Goal: Navigation & Orientation: Find specific page/section

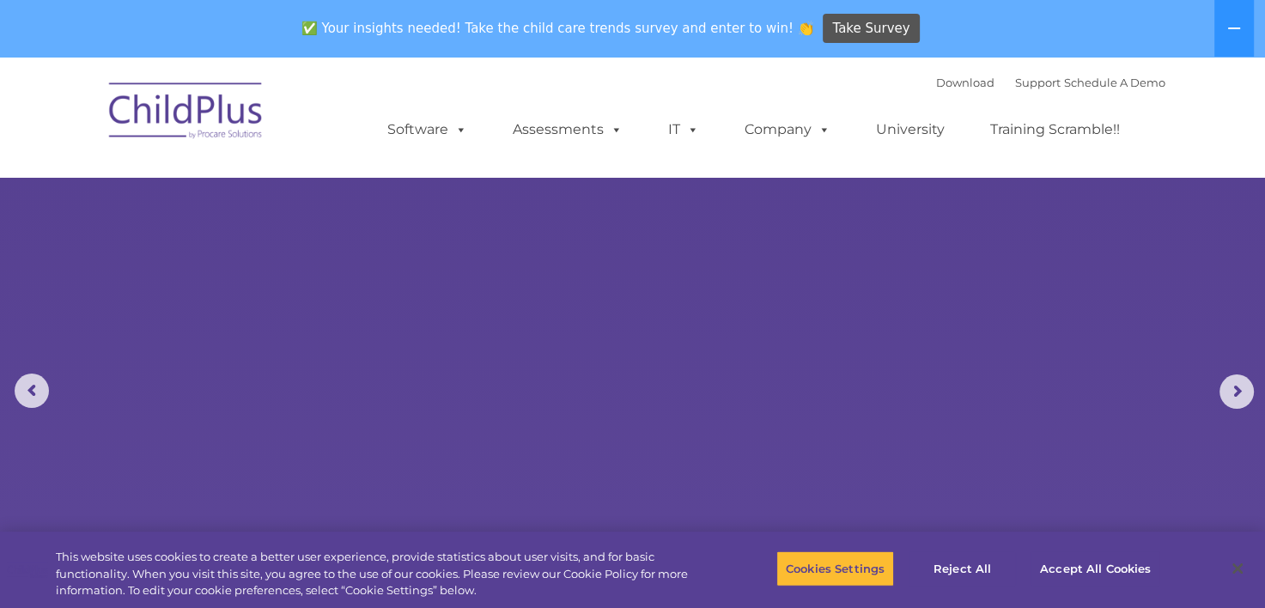
select select "MEDIUM"
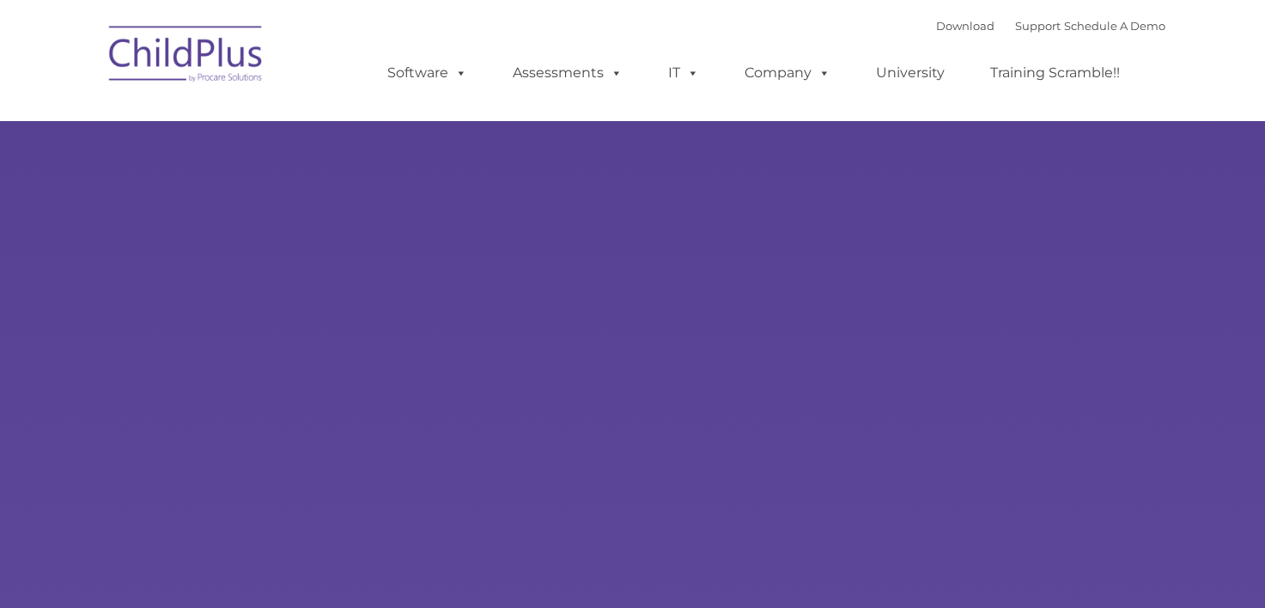
type input ""
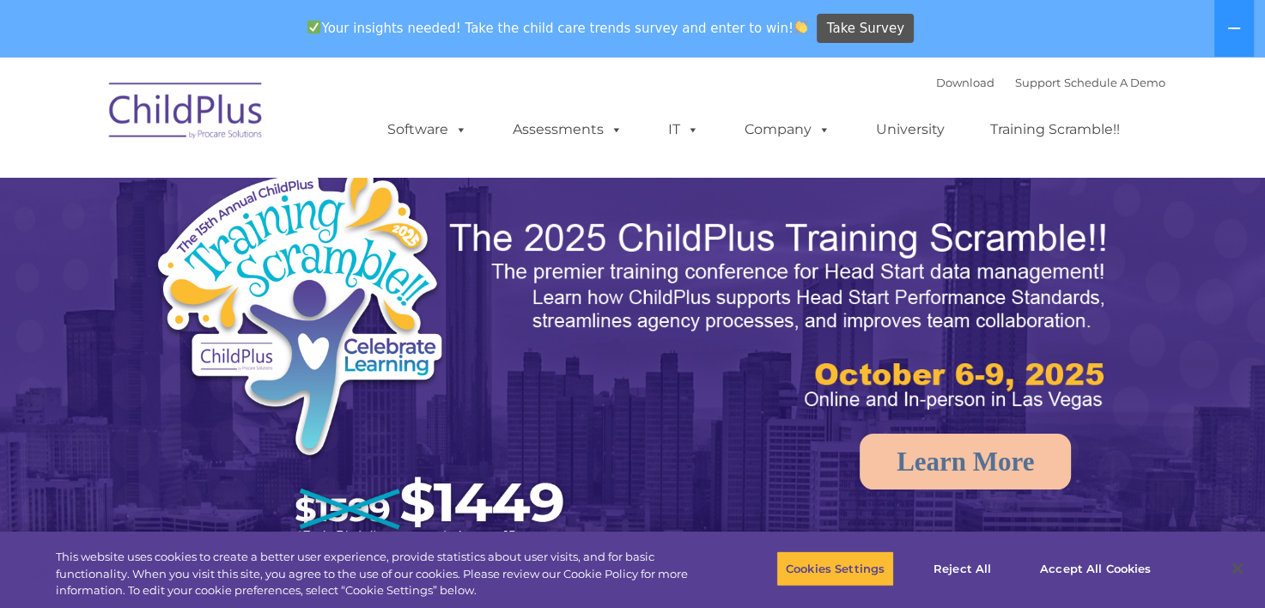
select select "MEDIUM"
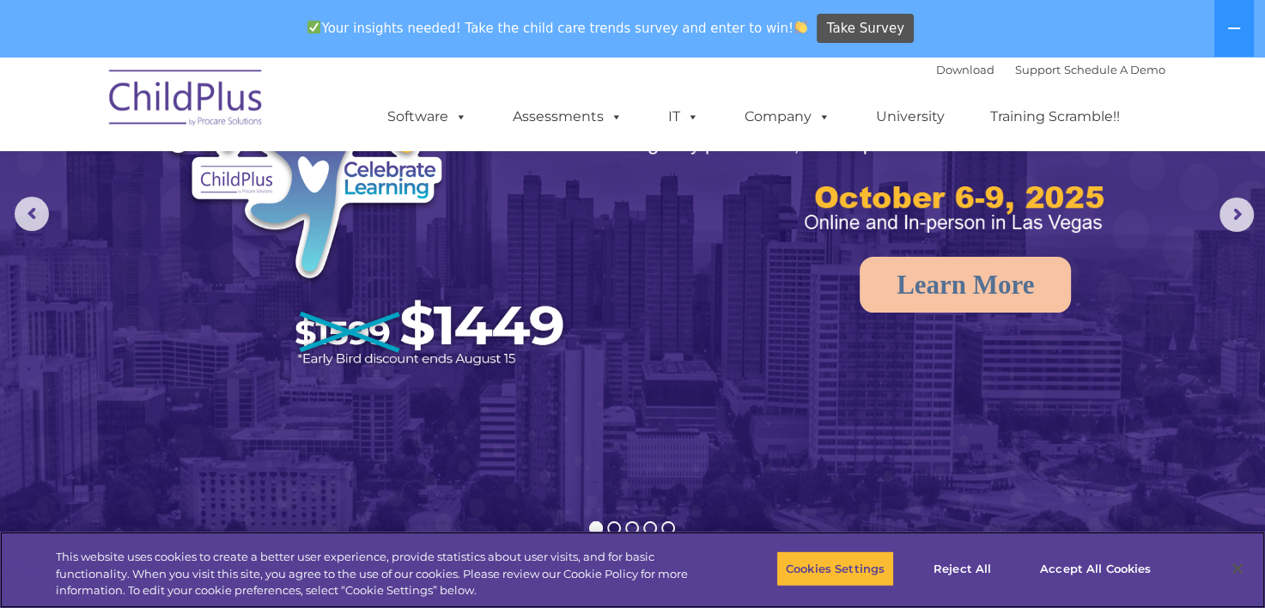
scroll to position [69, 0]
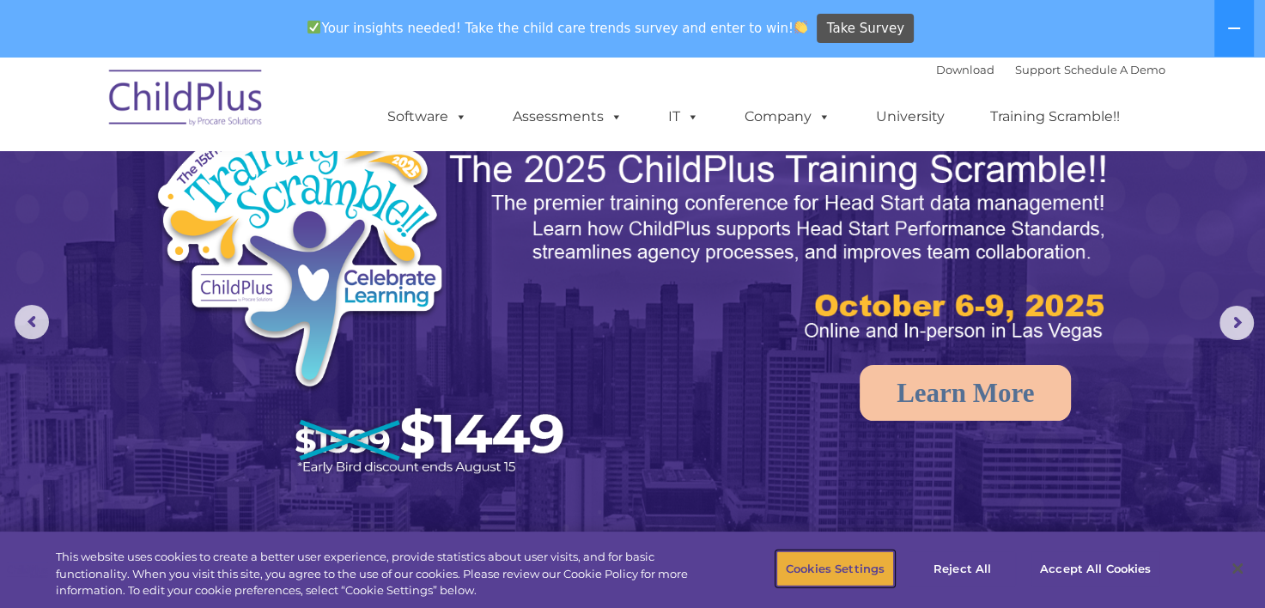
click at [804, 565] on button "Cookies Settings" at bounding box center [835, 569] width 118 height 36
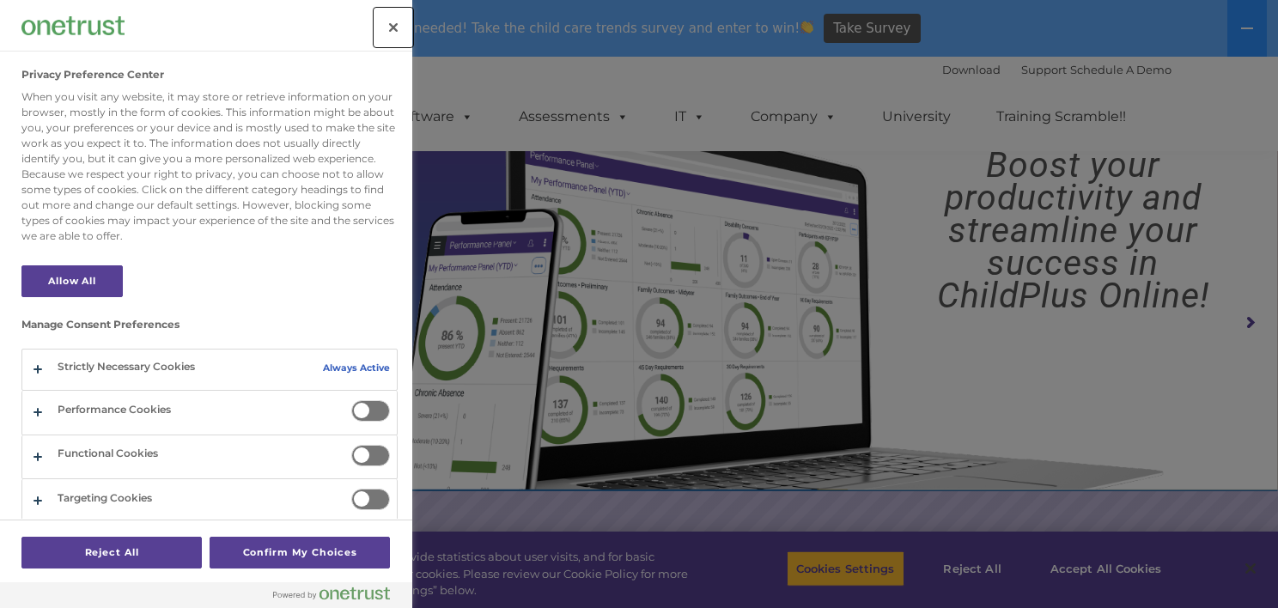
click at [399, 33] on button "Close" at bounding box center [393, 28] width 38 height 38
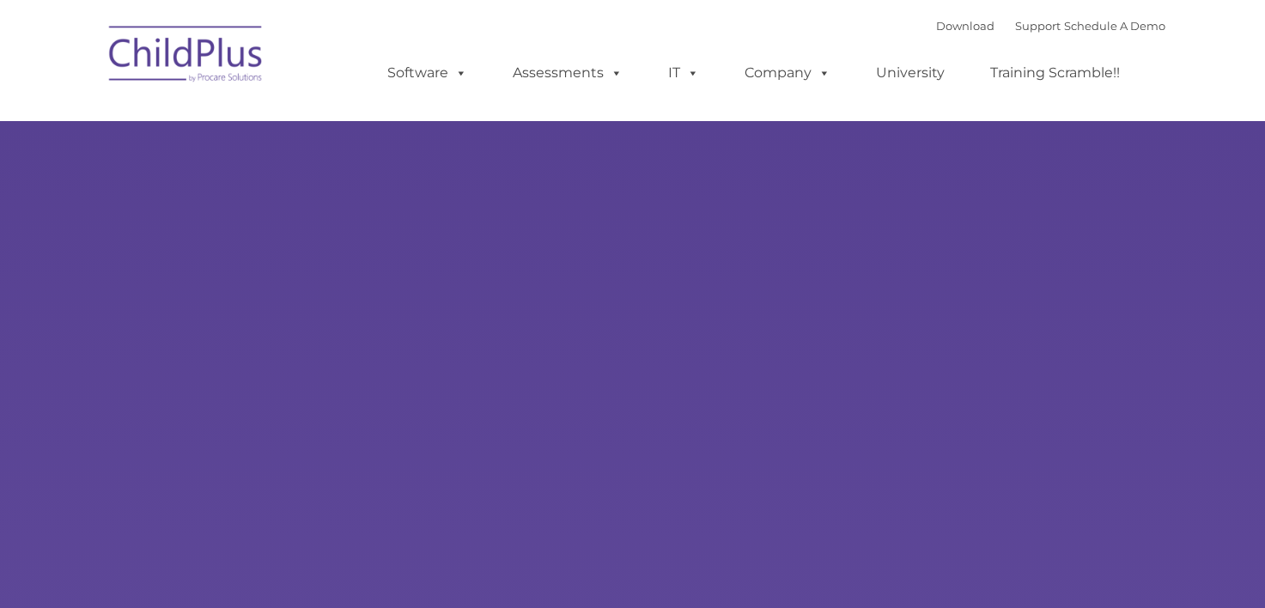
type input ""
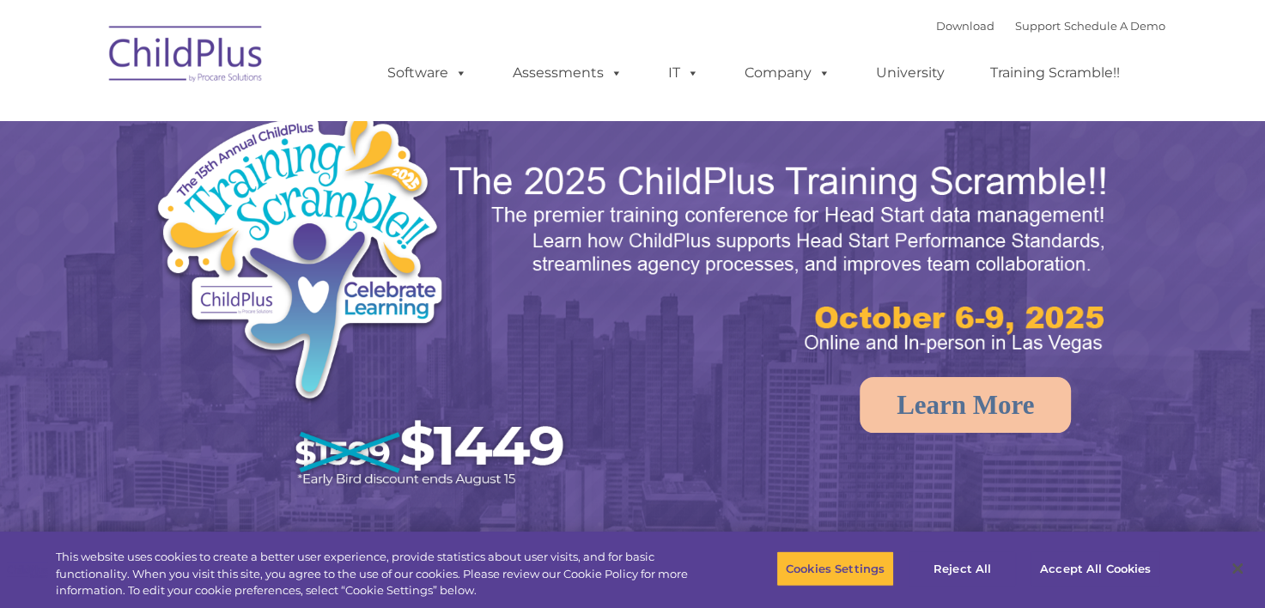
select select "MEDIUM"
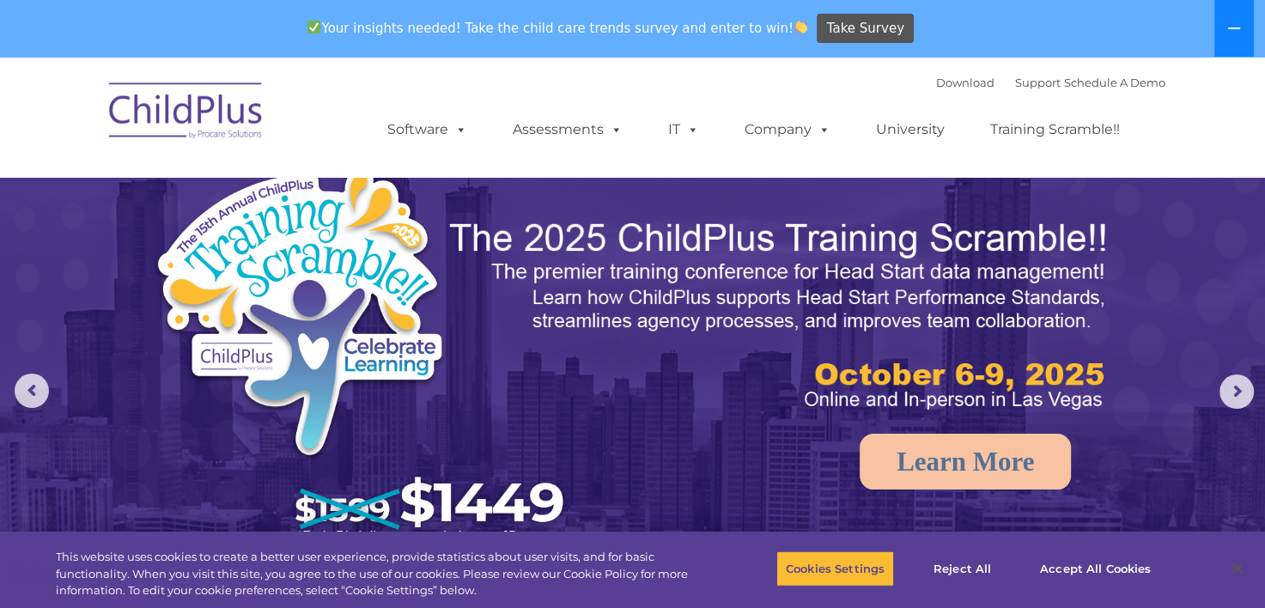
click at [1239, 31] on icon at bounding box center [1234, 28] width 14 height 14
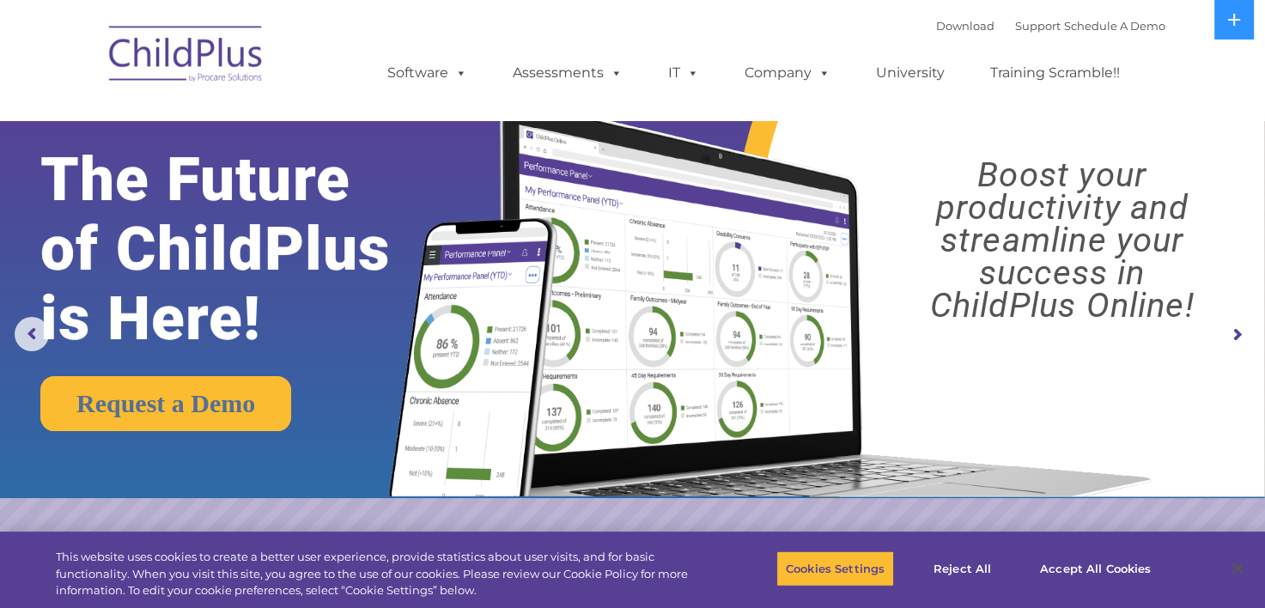
click at [246, 62] on img at bounding box center [186, 57] width 172 height 86
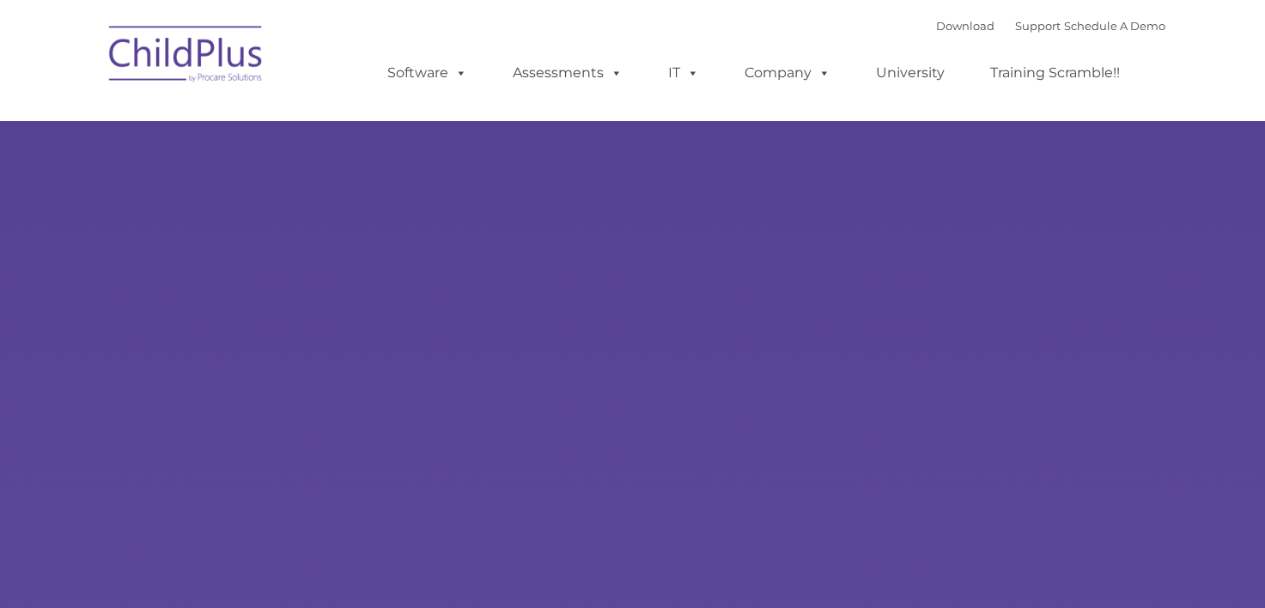
type input ""
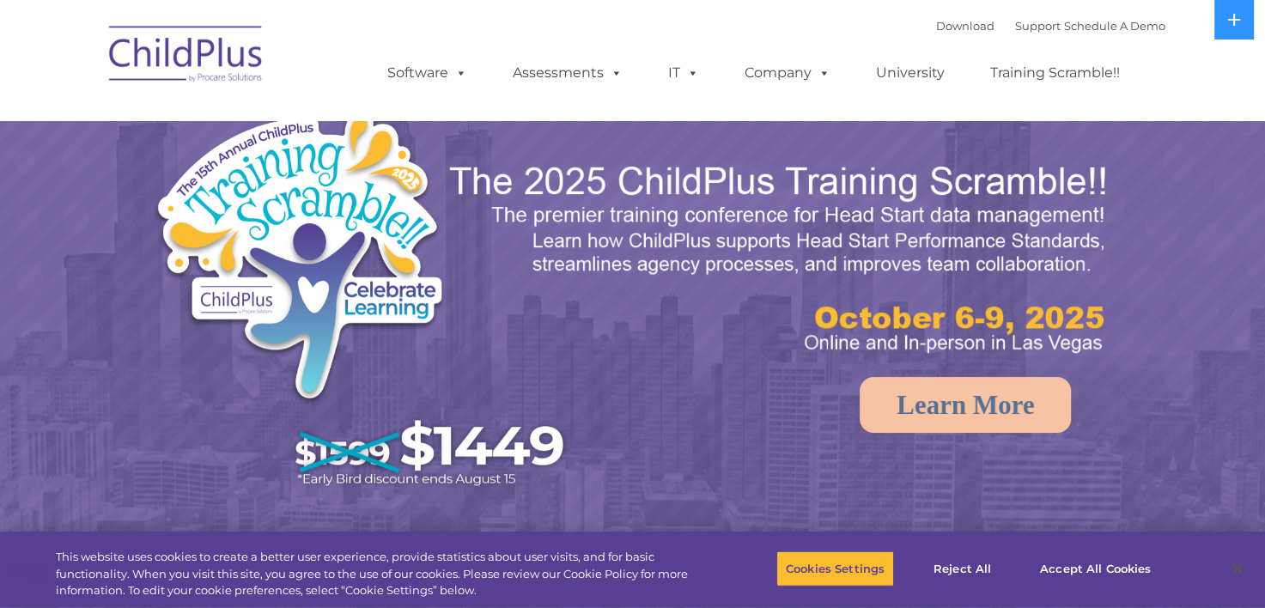
select select "MEDIUM"
